Goal: Information Seeking & Learning: Find specific fact

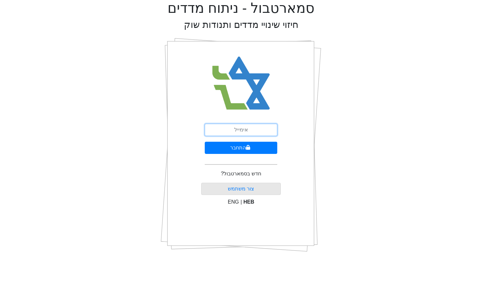
drag, startPoint x: 258, startPoint y: 135, endPoint x: 254, endPoint y: 131, distance: 5.2
click at [256, 133] on input "email" at bounding box center [241, 130] width 72 height 12
type input "[EMAIL_ADDRESS][DOMAIN_NAME]"
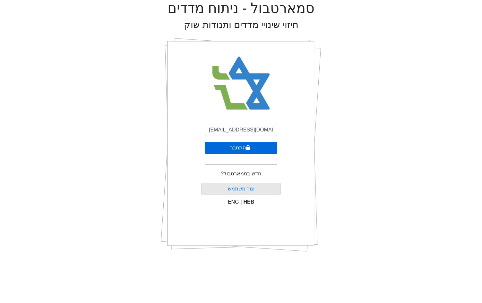
click at [246, 147] on icon "submit" at bounding box center [248, 147] width 4 height 5
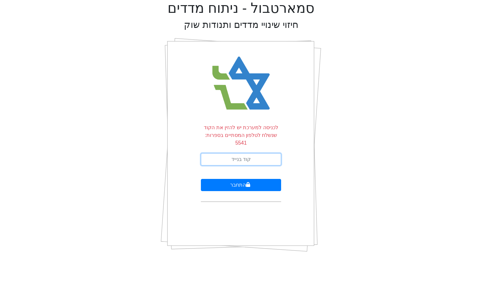
click at [254, 153] on input "text" at bounding box center [241, 159] width 80 height 12
click at [209, 153] on input "text" at bounding box center [241, 159] width 80 height 12
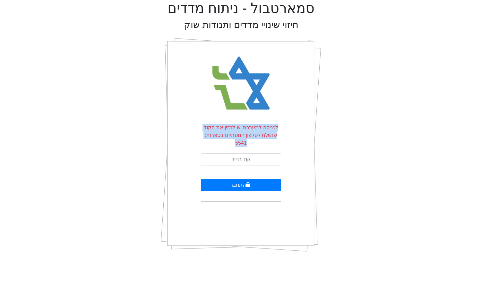
drag, startPoint x: 197, startPoint y: 136, endPoint x: 277, endPoint y: 126, distance: 80.8
click at [277, 126] on div "לכניסה למערכת יש להזין את הקוד שנשלח לטלפון המסתיים בספרות: 5541 התחבר" at bounding box center [241, 145] width 160 height 224
click at [277, 125] on p "לכניסה למערכת יש להזין את הקוד שנשלח לטלפון המסתיים בספרות: 5541" at bounding box center [241, 135] width 80 height 23
click at [276, 122] on div "לכניסה למערכת יש להזין את הקוד שנשלח לטלפון המסתיים בספרות: 5541 התחבר" at bounding box center [241, 145] width 80 height 224
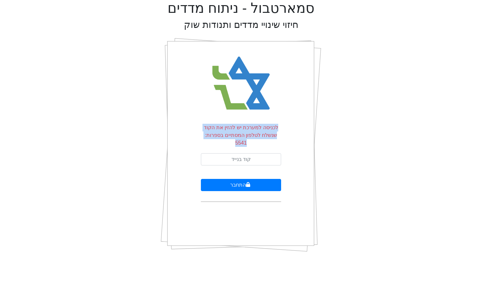
drag, startPoint x: 274, startPoint y: 123, endPoint x: 198, endPoint y: 133, distance: 76.6
click at [198, 133] on div "לכניסה למערכת יש להזין את הקוד שנשלח לטלפון המסתיים בספרות: 5541 התחבר" at bounding box center [241, 145] width 160 height 224
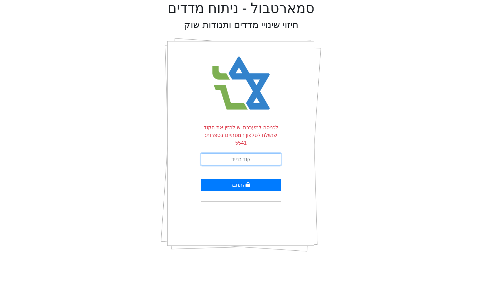
click at [259, 155] on input "text" at bounding box center [241, 159] width 80 height 12
click at [255, 156] on input "text" at bounding box center [241, 159] width 80 height 12
click at [217, 144] on form "לכניסה למערכת יש להזין את הקוד שנשלח לטלפון המסתיים בספרות: 5541 התחבר" at bounding box center [241, 163] width 80 height 78
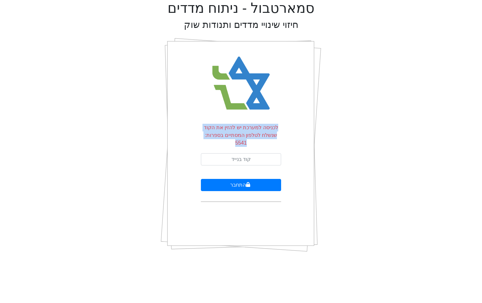
drag, startPoint x: 196, startPoint y: 129, endPoint x: 285, endPoint y: 133, distance: 88.9
click at [285, 133] on div "לכניסה למערכת יש להזין את הקוד שנשלח לטלפון המסתיים בספרות: 5541 התחבר" at bounding box center [241, 145] width 160 height 224
click at [109, 102] on div "סמארטבול - ניתוח מדדים חיזוי שינויי מדדים ותנודות שוק לכניסה למערכת יש להזין את…" at bounding box center [241, 128] width 472 height 257
click at [260, 145] on form "לכניסה למערכת יש להזין את הקוד שנשלח לטלפון המסתיים בספרות: 5541 התחבר" at bounding box center [241, 163] width 80 height 78
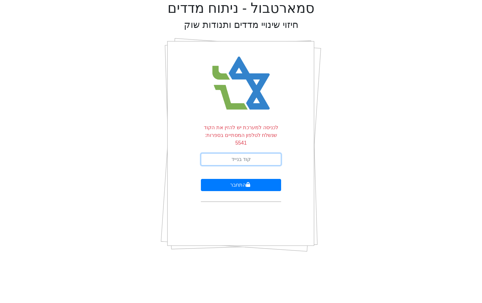
click at [261, 153] on input "text" at bounding box center [241, 159] width 80 height 12
click at [215, 153] on input "text" at bounding box center [241, 159] width 80 height 12
type input "423737"
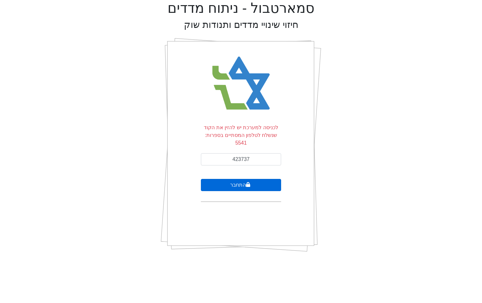
click at [234, 179] on button "התחבר" at bounding box center [241, 185] width 80 height 12
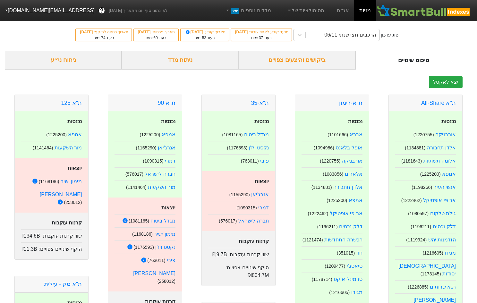
click at [319, 38] on div "הרכבים חצי שנתי 06/11" at bounding box center [342, 35] width 73 height 12
click at [440, 31] on div "סוג עדכון הרכבים חצי שנתי 06/11 מועד קובע לאחוז ציבור : [DATE] בעוד 37 ימים תאר…" at bounding box center [238, 34] width 477 height 31
click at [316, 60] on div "ביקושים והיצעים צפויים" at bounding box center [297, 60] width 117 height 19
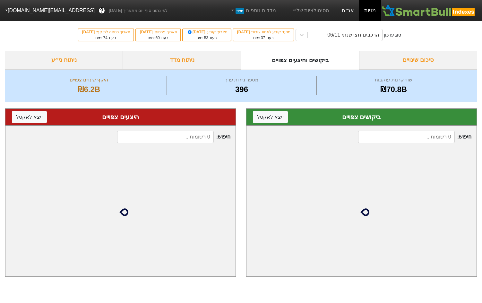
click at [346, 10] on link "אג״ח" at bounding box center [347, 10] width 22 height 21
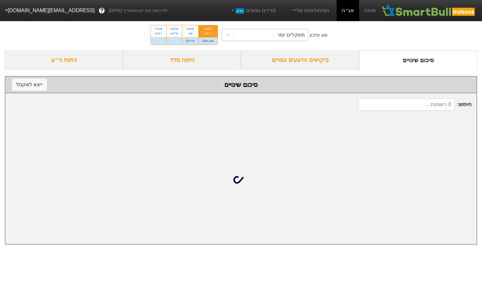
click at [287, 40] on div "משקלים יומי" at bounding box center [271, 35] width 74 height 12
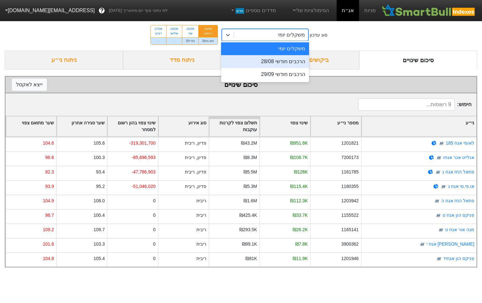
click at [277, 61] on div "הרכבים חודשי 28/08" at bounding box center [265, 61] width 88 height 13
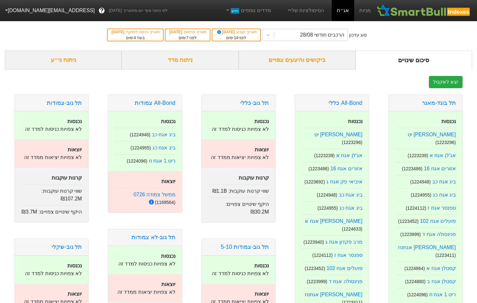
click at [337, 61] on div "ביקושים והיצעים צפויים" at bounding box center [297, 60] width 117 height 19
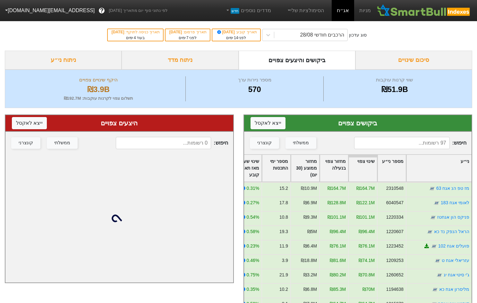
click at [409, 143] on input at bounding box center [401, 143] width 95 height 12
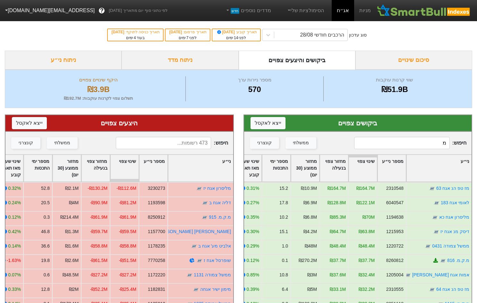
type input "מז"
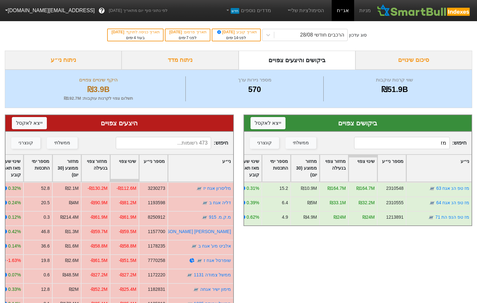
drag, startPoint x: 404, startPoint y: 145, endPoint x: 460, endPoint y: 146, distance: 55.8
click at [460, 146] on span "חיפוש : מז" at bounding box center [410, 143] width 112 height 12
